Goal: Navigation & Orientation: Find specific page/section

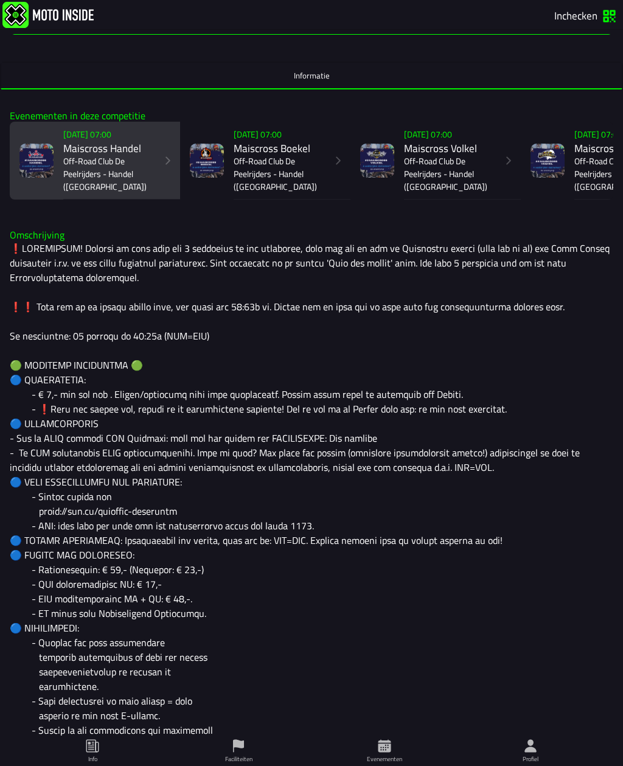
click at [90, 154] on h2 "Maiscross Handel" at bounding box center [107, 148] width 89 height 12
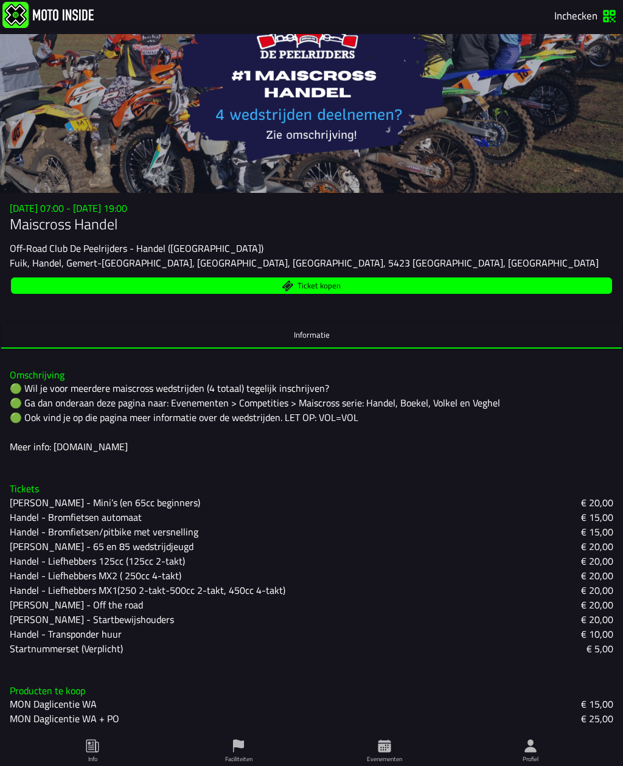
scroll to position [123, 0]
click at [0, 0] on slot "Handel - Liefhebbers MX1(250 2-takt-500cc 2-takt, 450cc 4-takt)" at bounding box center [0, 0] width 0 height 0
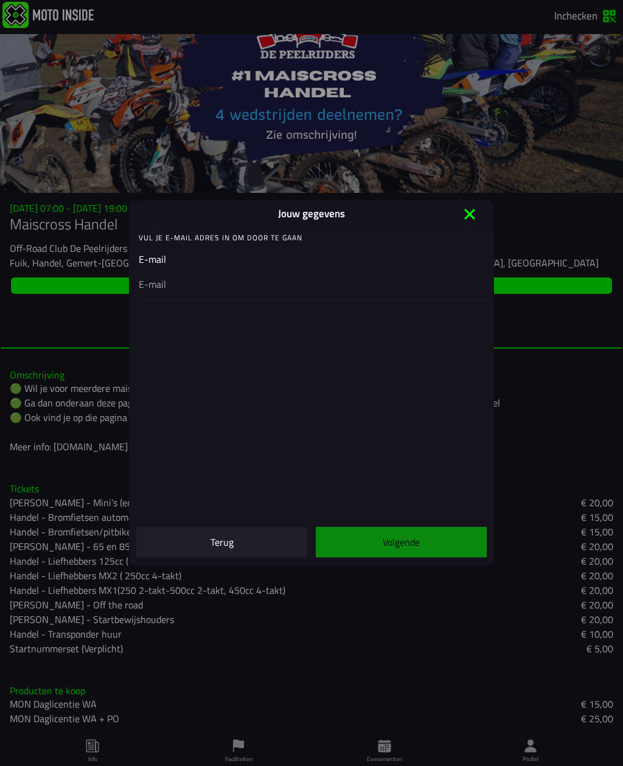
click at [460, 220] on icon at bounding box center [469, 213] width 19 height 19
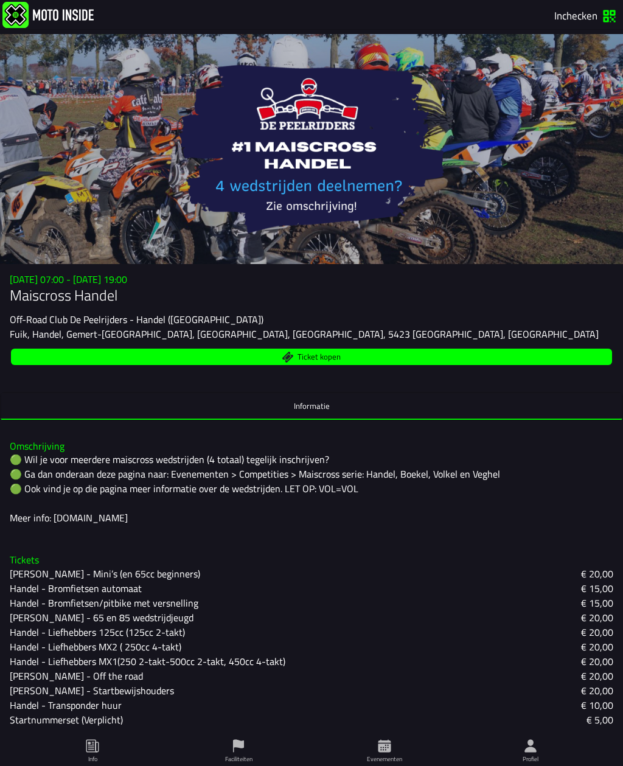
scroll to position [0, 0]
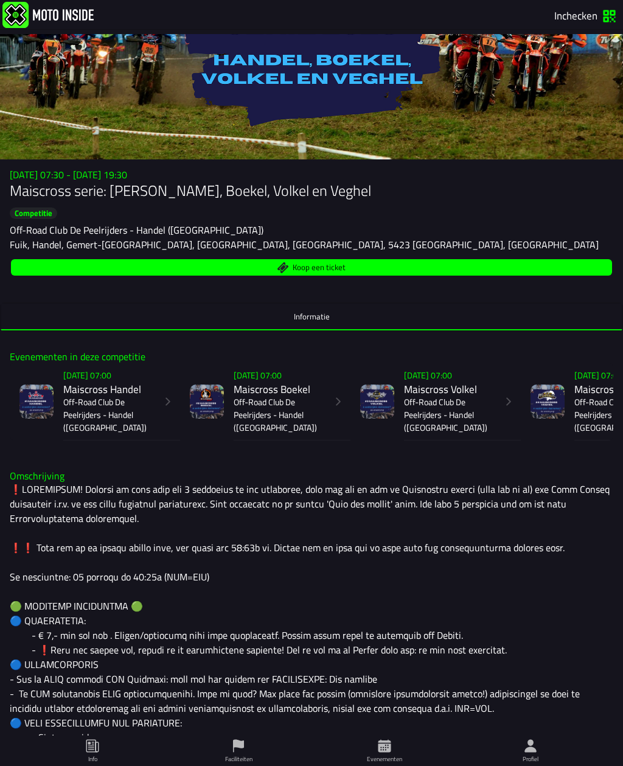
scroll to position [106, 0]
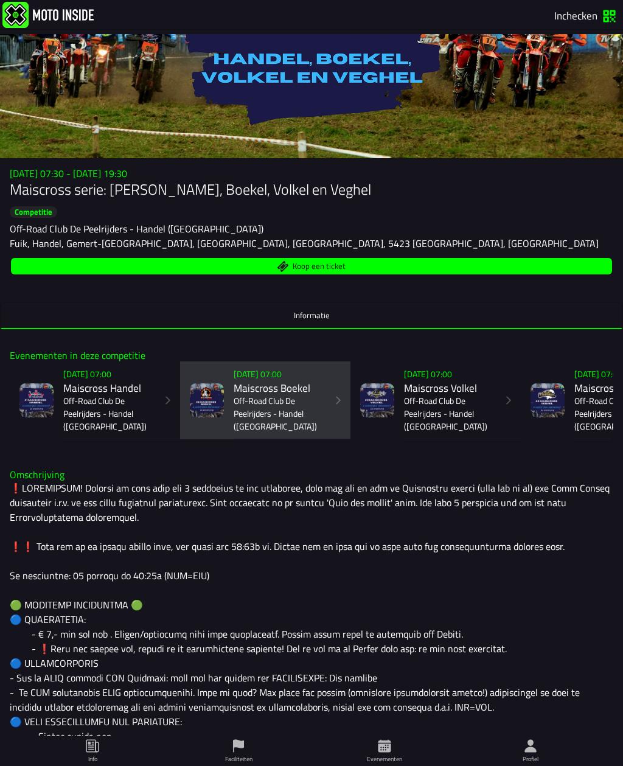
click at [285, 424] on p "Off-Road Club De Peelrijders - Handel ([GEOGRAPHIC_DATA])" at bounding box center [278, 414] width 89 height 38
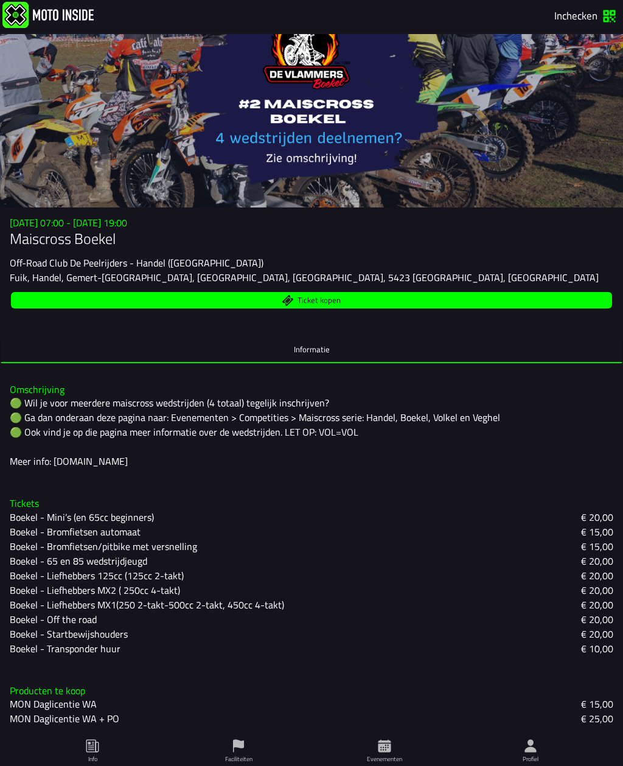
scroll to position [108, 0]
